Goal: Task Accomplishment & Management: Manage account settings

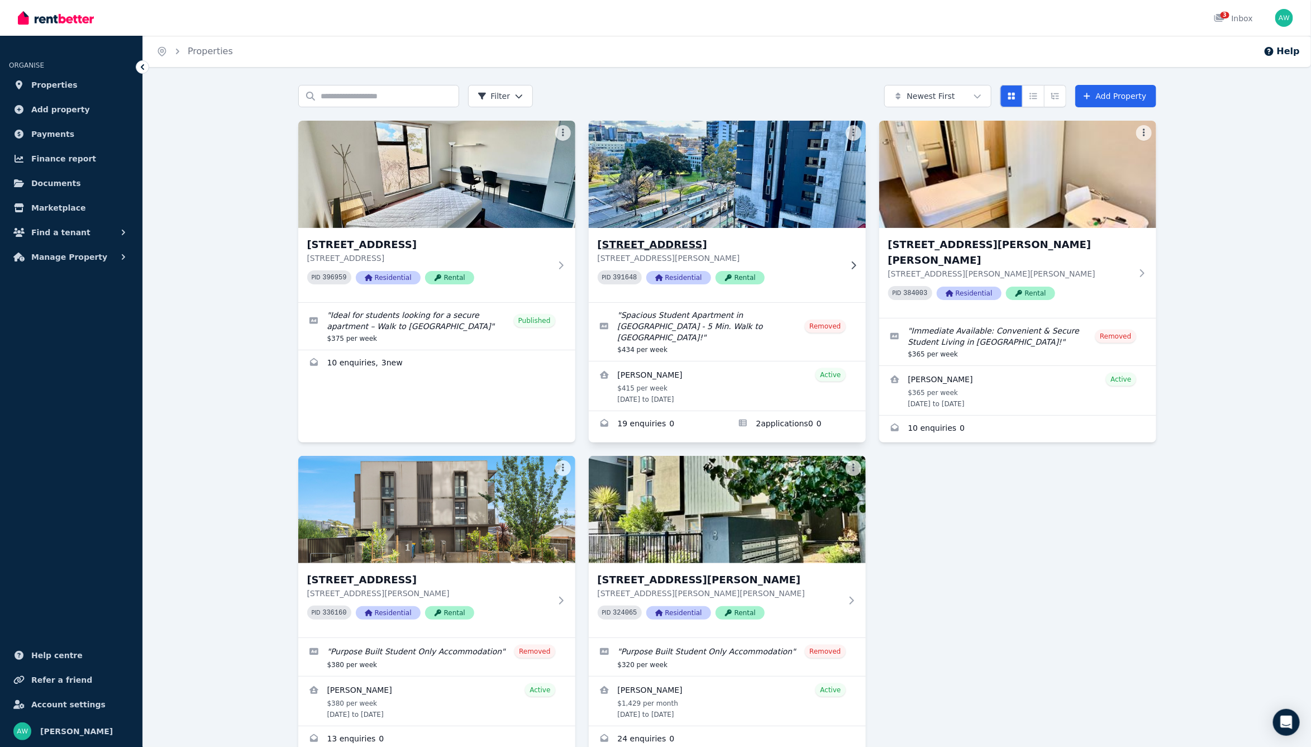
click at [811, 269] on div "[STREET_ADDRESS][PERSON_NAME] PID 391648 Residential Rental" at bounding box center [720, 265] width 244 height 56
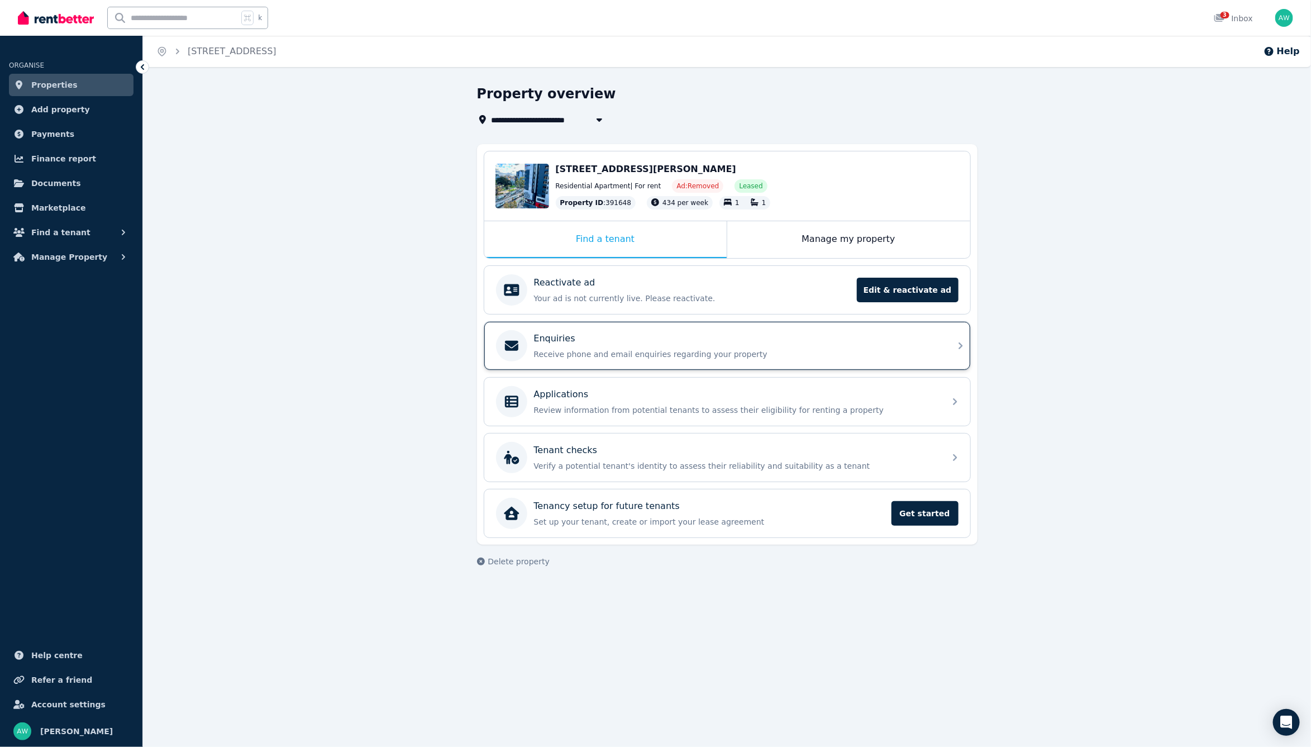
click at [768, 334] on div "Enquiries" at bounding box center [736, 338] width 405 height 13
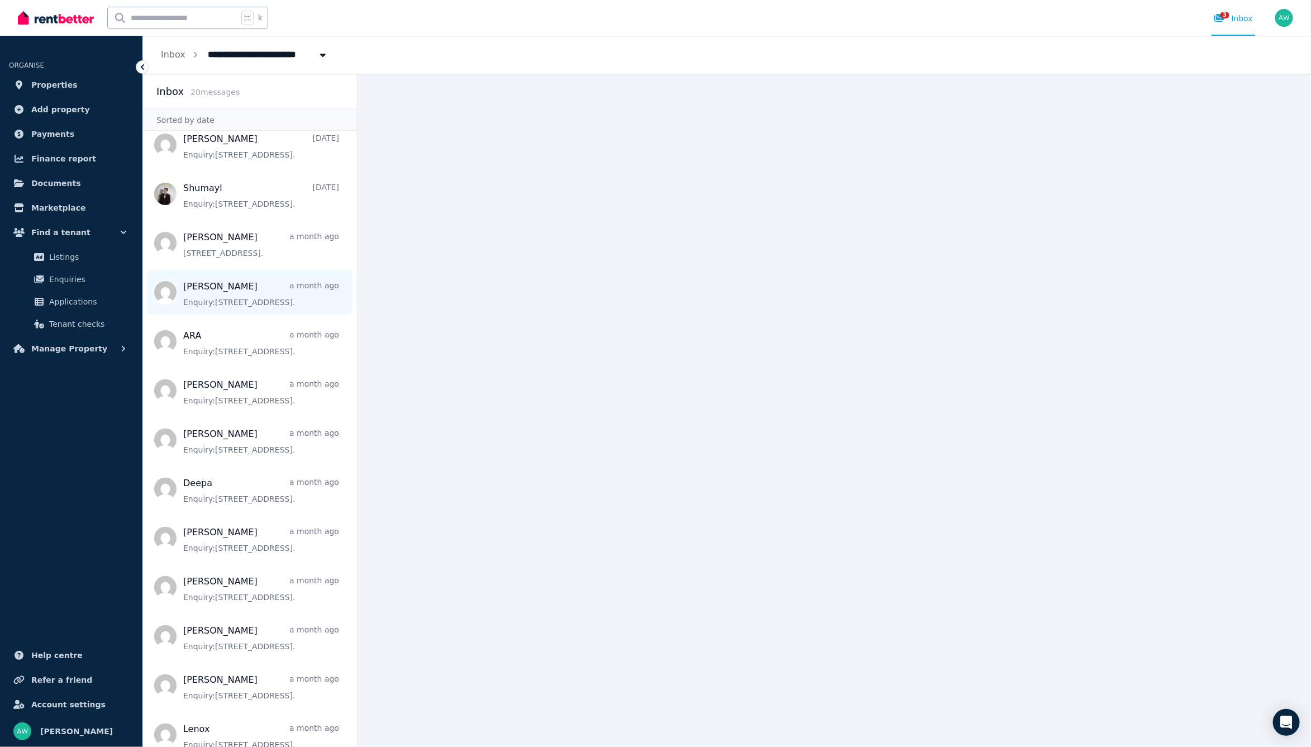
scroll to position [370, 0]
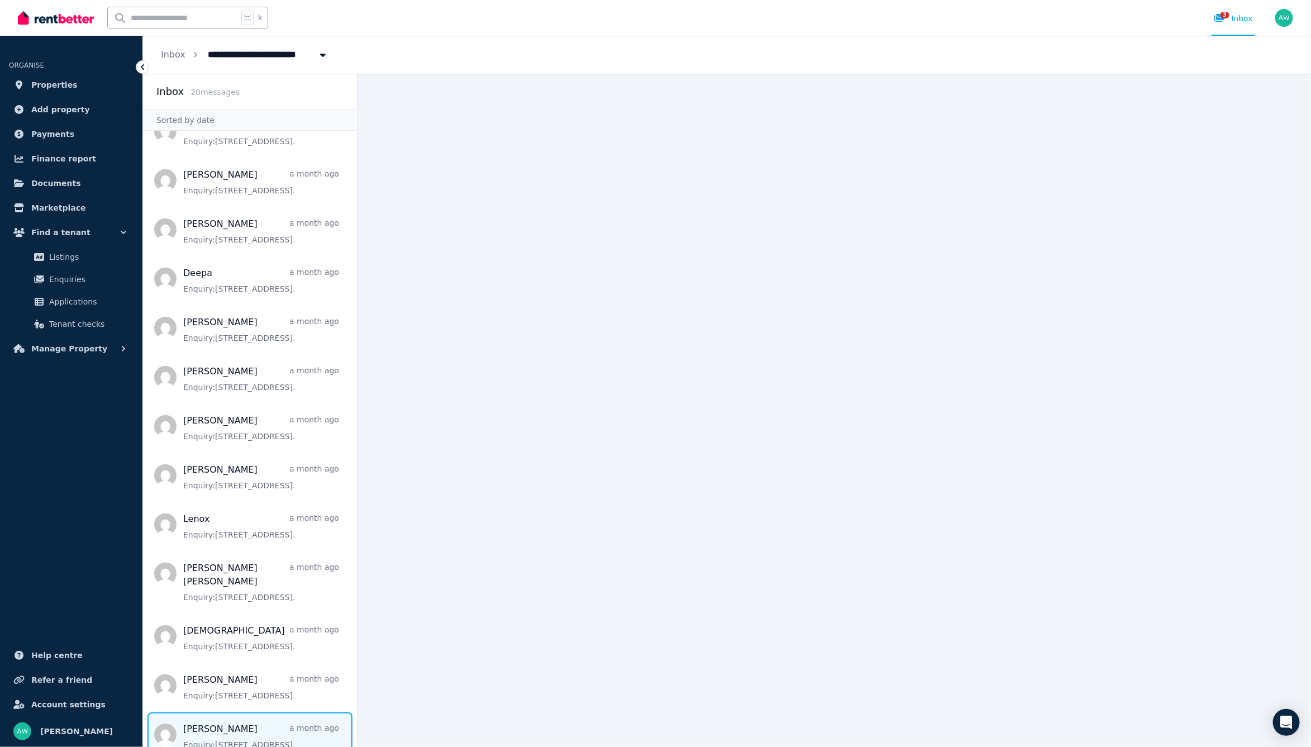
click at [284, 712] on span "Message list" at bounding box center [250, 734] width 214 height 45
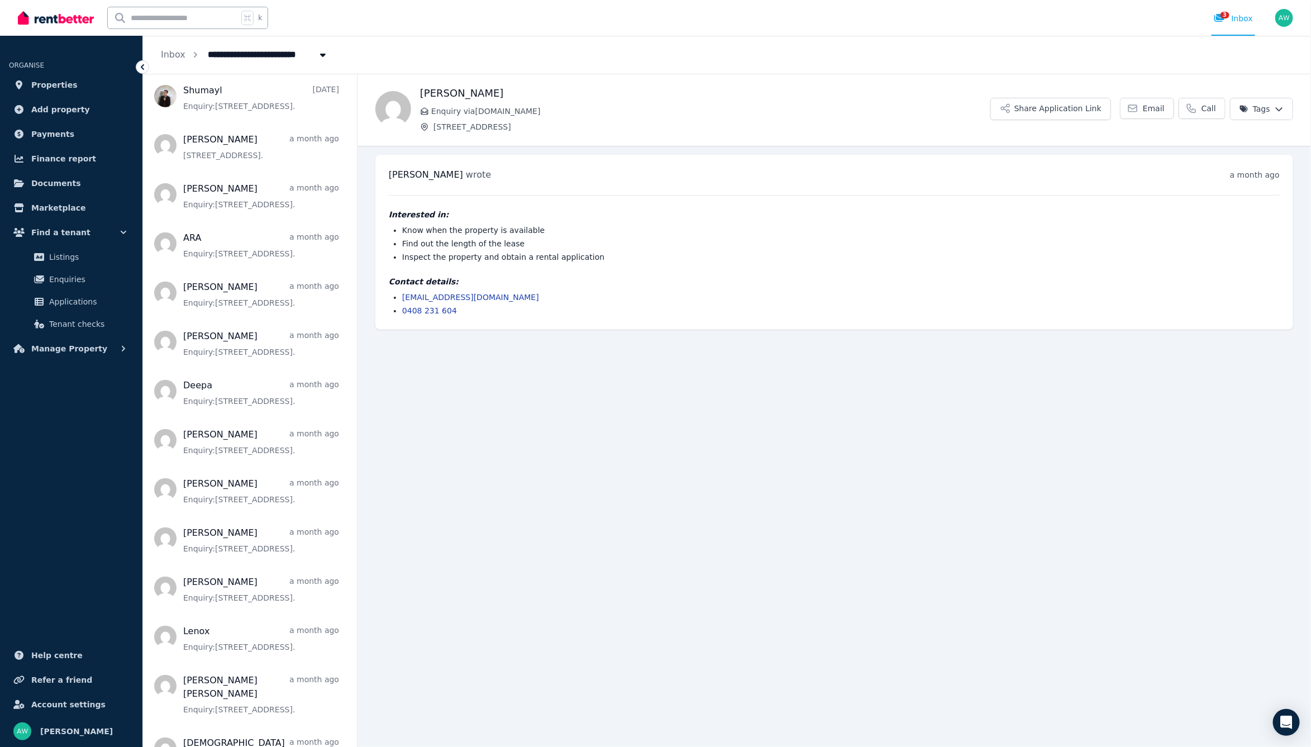
scroll to position [370, 0]
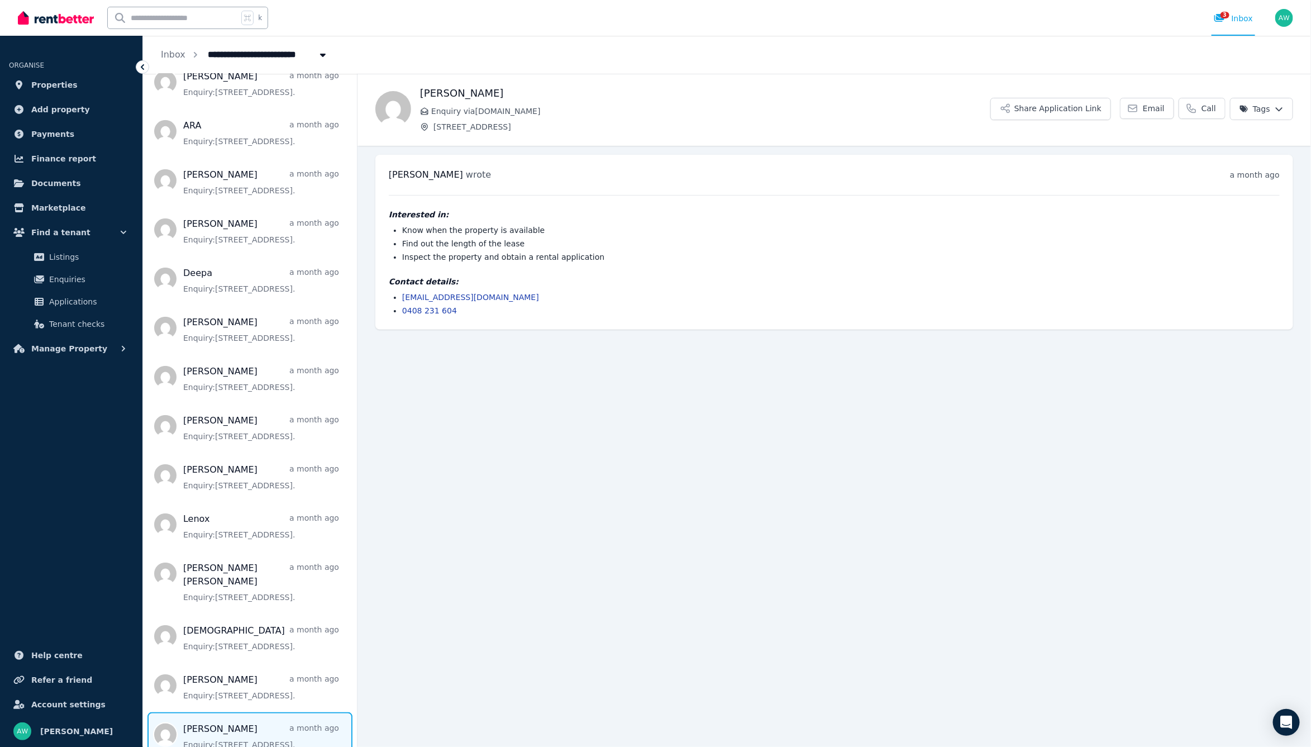
click at [501, 507] on main "Back [PERSON_NAME] Enquiry via [DOMAIN_NAME] [STREET_ADDRESS] Share Application…" at bounding box center [835, 410] width 954 height 673
click at [59, 83] on span "Properties" at bounding box center [54, 84] width 46 height 13
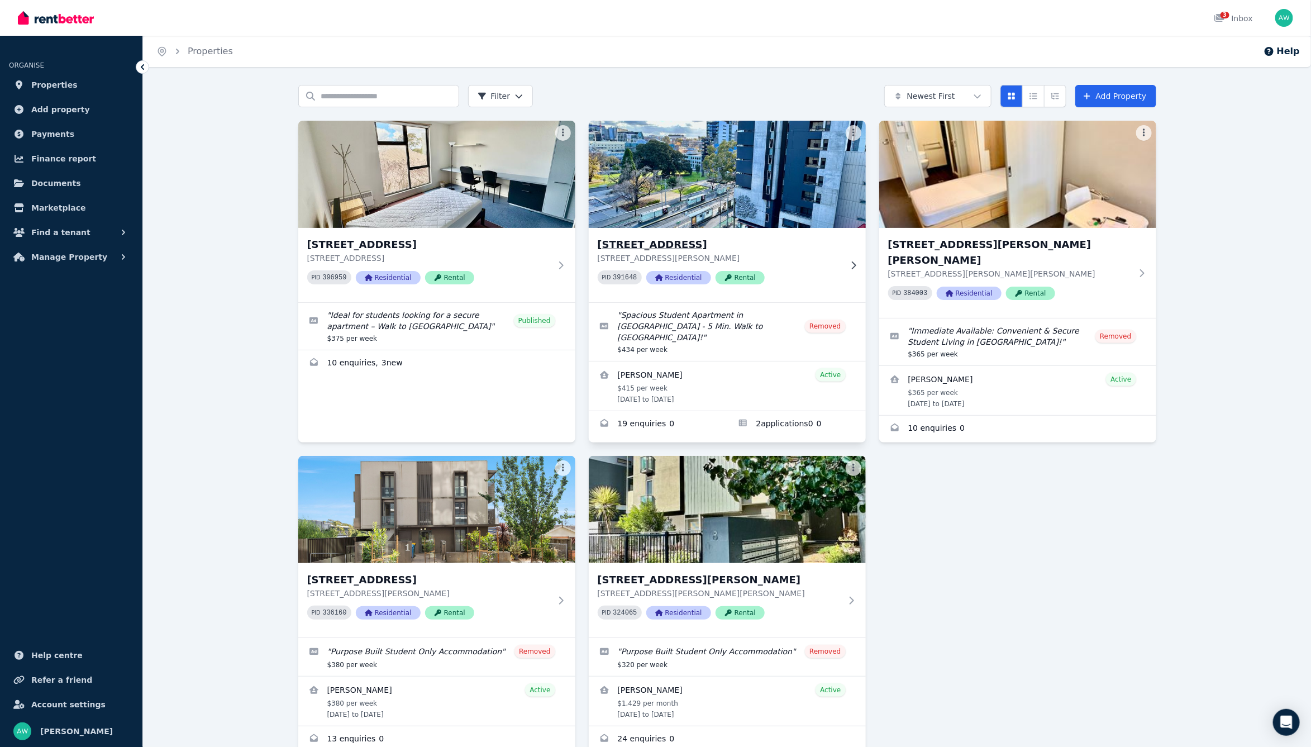
click at [814, 277] on div "PID 391648 Residential Rental" at bounding box center [720, 277] width 244 height 14
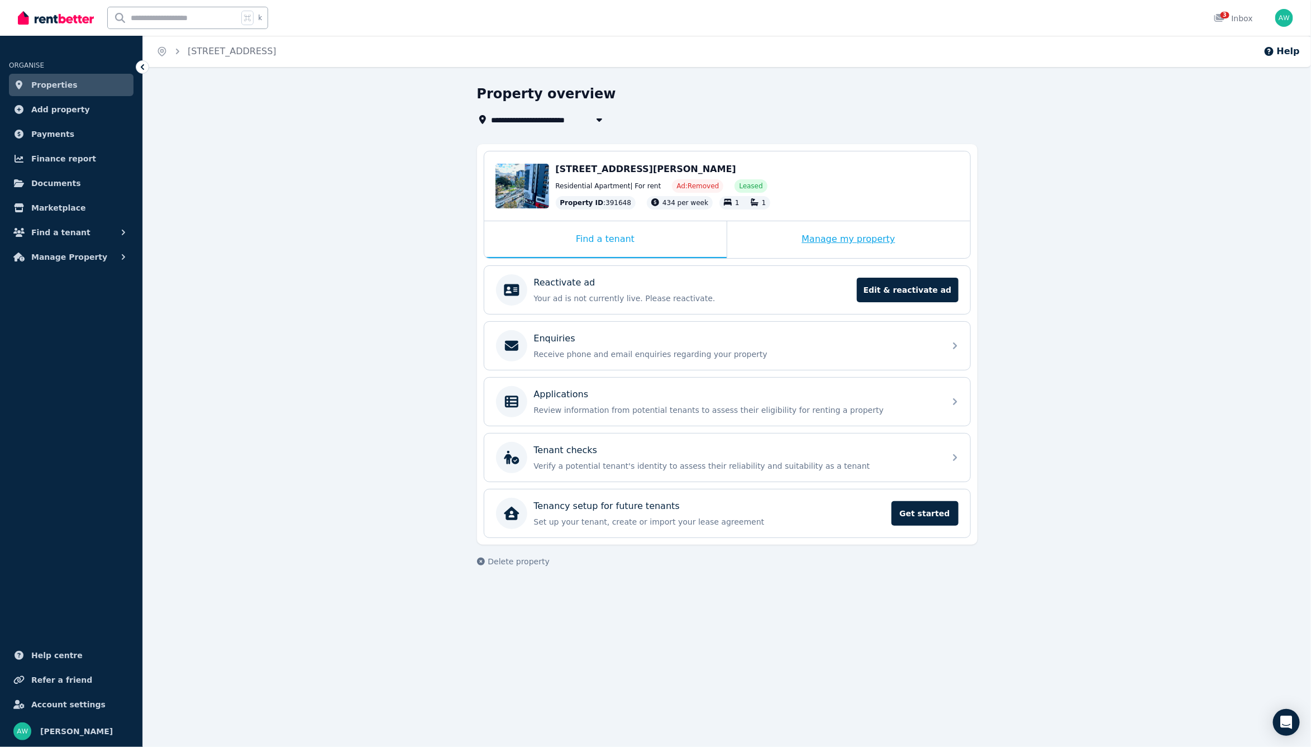
click at [787, 250] on div "Manage my property" at bounding box center [848, 239] width 243 height 37
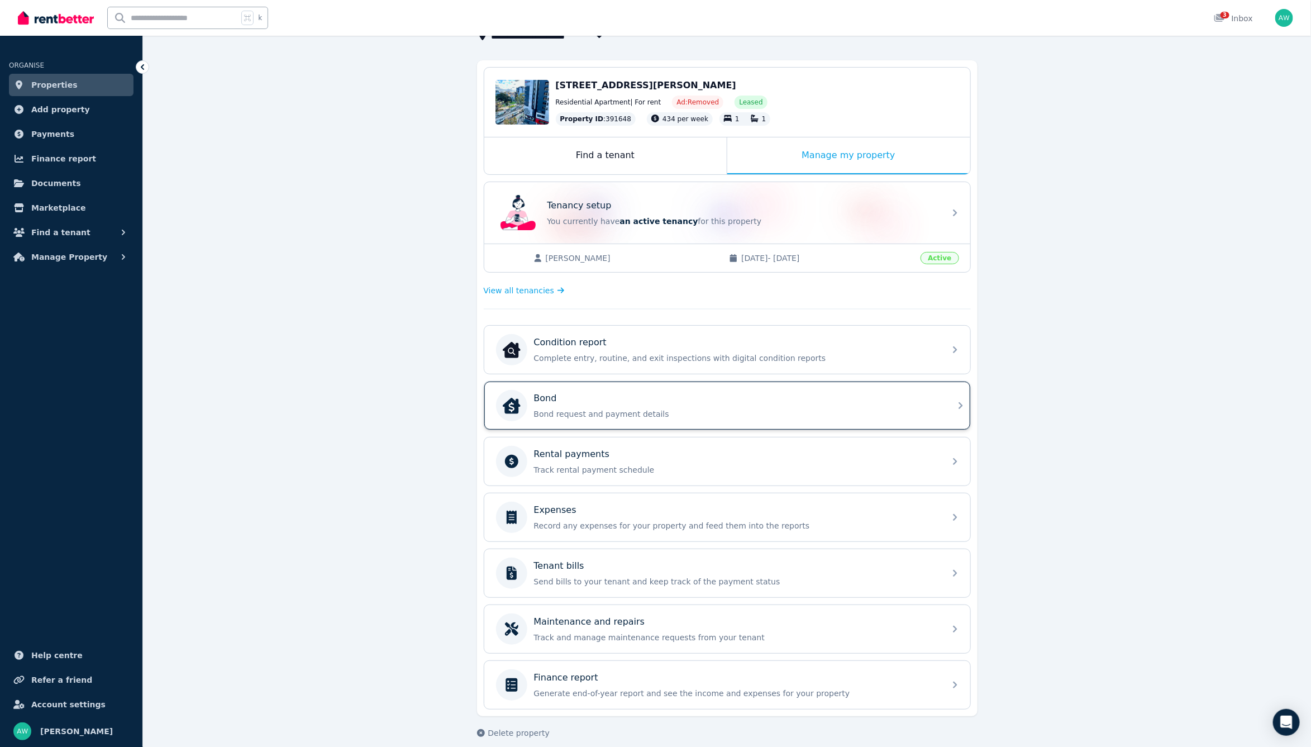
scroll to position [87, 0]
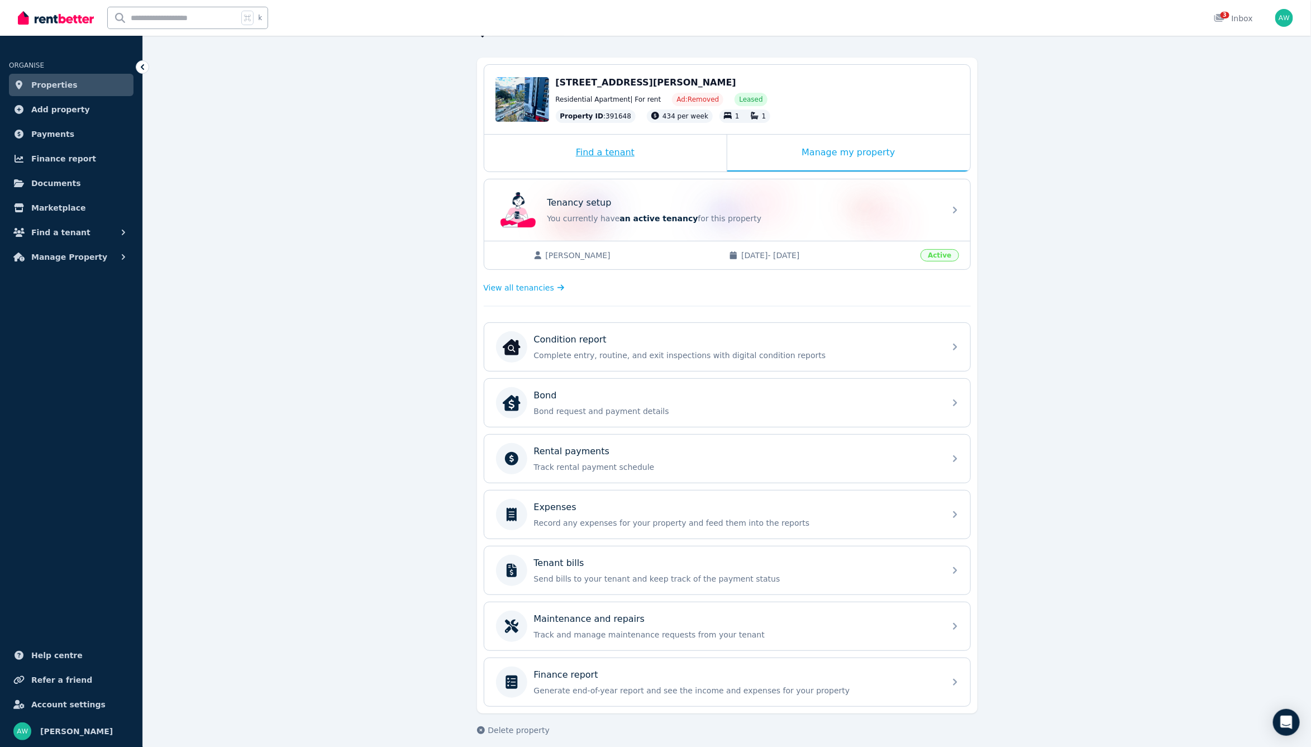
click at [638, 153] on div "Find a tenant" at bounding box center [605, 153] width 242 height 37
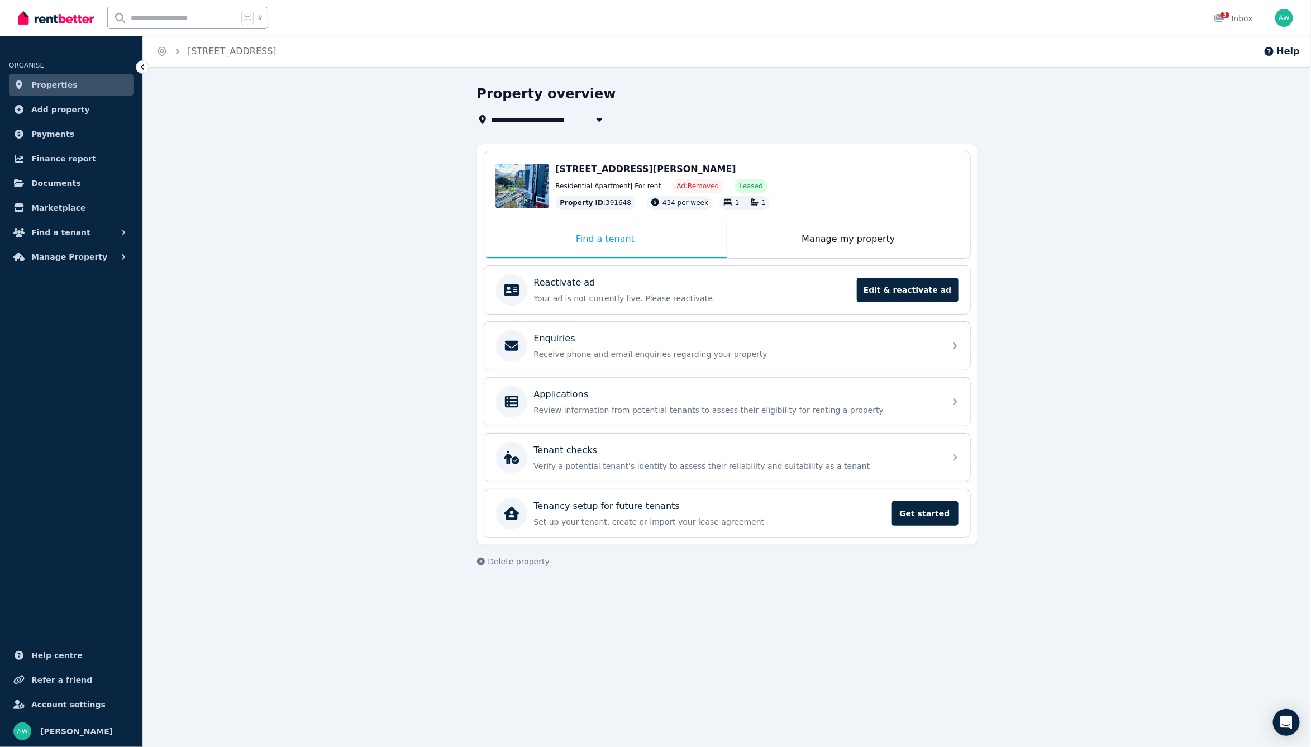
drag, startPoint x: 352, startPoint y: 134, endPoint x: 258, endPoint y: 91, distance: 103.3
click at [351, 134] on div "**********" at bounding box center [727, 336] width 1168 height 502
click at [97, 16] on div "k" at bounding box center [146, 18] width 256 height 36
click at [92, 17] on img at bounding box center [56, 17] width 76 height 17
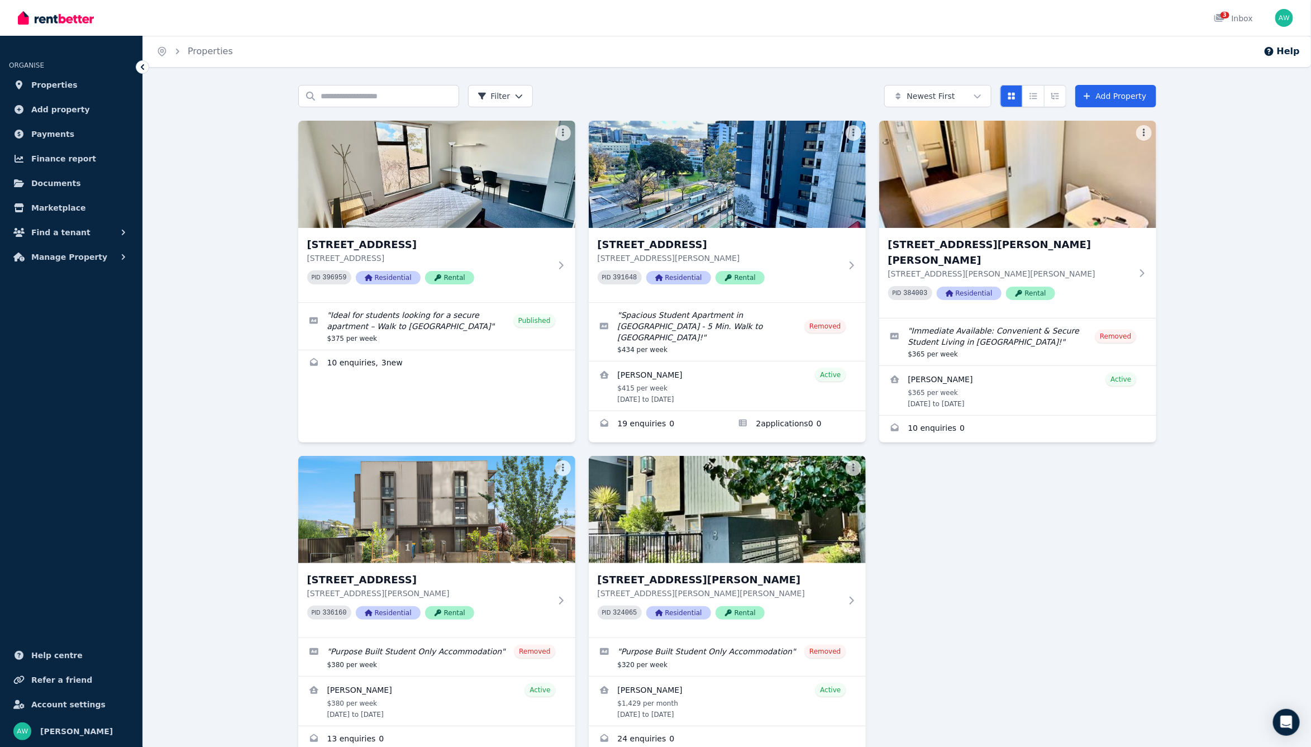
click at [268, 349] on div "Search properties Filter Newest First Add Property [STREET_ADDRESS] [STREET_ADD…" at bounding box center [727, 445] width 1168 height 720
